Goal: Information Seeking & Learning: Learn about a topic

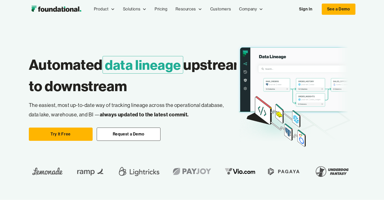
click at [74, 9] on img "home" at bounding box center [56, 9] width 55 height 10
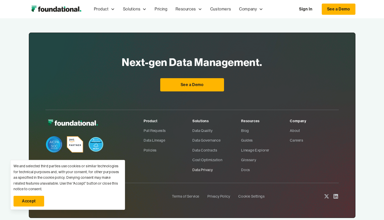
scroll to position [1703, 0]
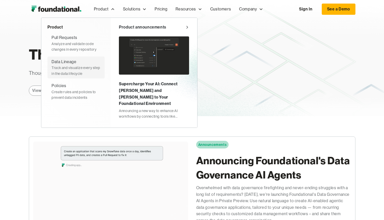
click at [84, 68] on div "Track and visualize every step in the data lifecycle" at bounding box center [75, 70] width 49 height 11
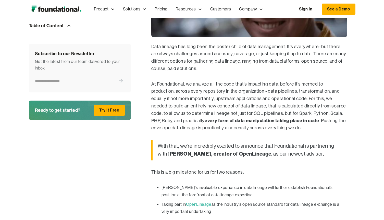
scroll to position [249, 0]
drag, startPoint x: 297, startPoint y: 52, endPoint x: 317, endPoint y: 131, distance: 81.2
click at [317, 131] on div "Data lineage has long been the poster child of data management. It’s everywhere…" at bounding box center [249, 172] width 196 height 258
click at [317, 140] on blockquote "With that, we’re incredibly excited to announce that Foundational is partnering…" at bounding box center [249, 150] width 196 height 21
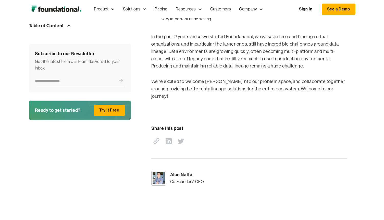
scroll to position [442, 0]
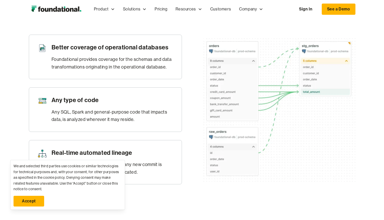
scroll to position [248, 0]
